Goal: Task Accomplishment & Management: Use online tool/utility

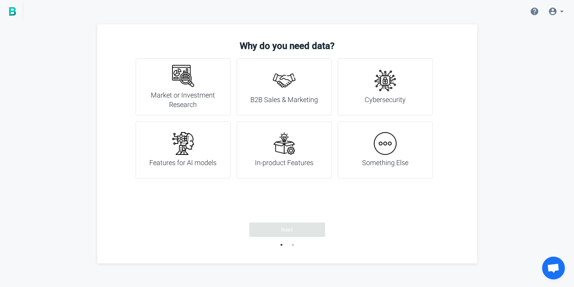
click at [214, 97] on h4 "Market or Investment Research" at bounding box center [183, 99] width 76 height 19
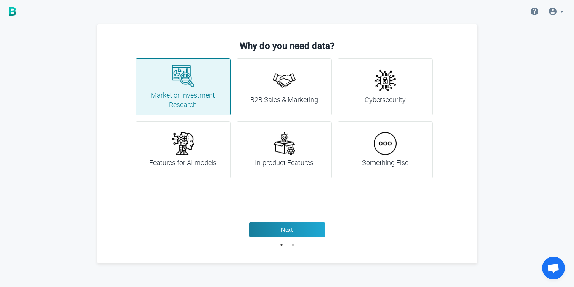
click at [253, 94] on div "B2B Sales & Marketing" at bounding box center [284, 87] width 68 height 36
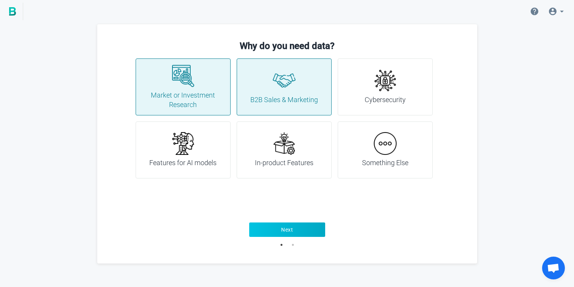
click at [283, 229] on span "Next" at bounding box center [287, 230] width 12 height 8
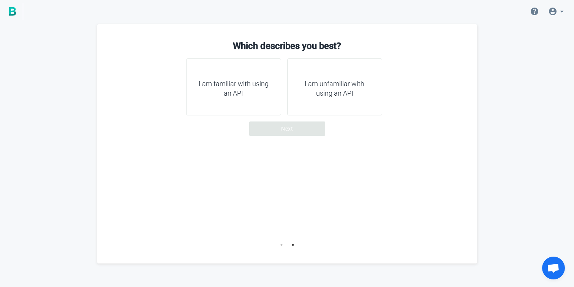
click at [255, 100] on div "I am familiar with using an API" at bounding box center [233, 86] width 95 height 57
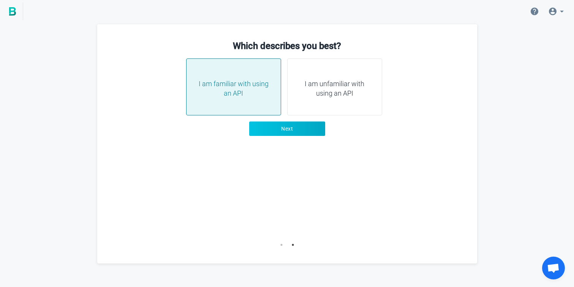
click at [285, 131] on span "Next" at bounding box center [287, 129] width 12 height 8
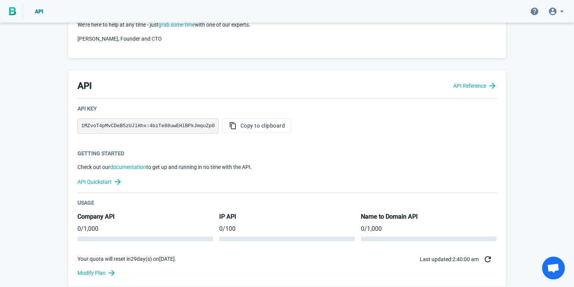
scroll to position [117, 0]
click at [235, 126] on icon "button" at bounding box center [232, 126] width 9 height 8
